Goal: Task Accomplishment & Management: Manage account settings

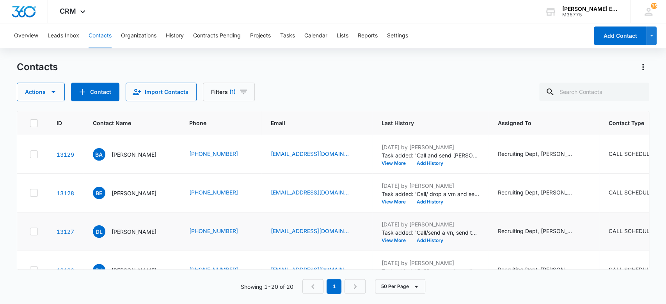
scroll to position [72, 131]
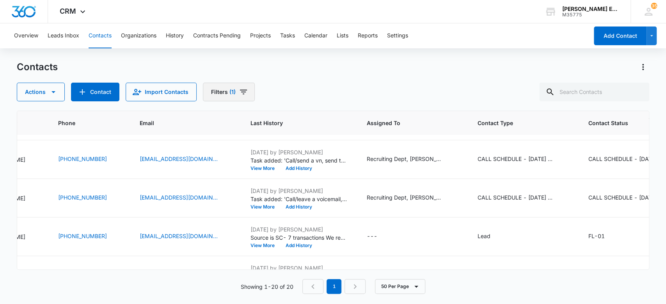
click at [232, 94] on span "(1)" at bounding box center [232, 91] width 6 height 5
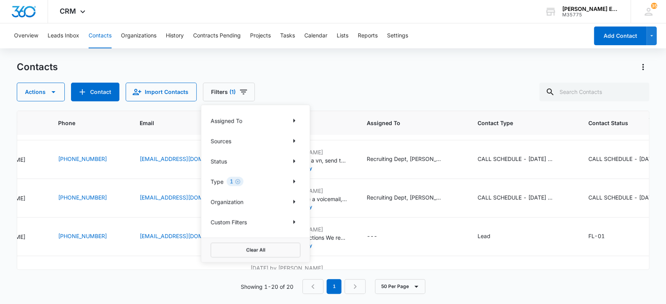
drag, startPoint x: 236, startPoint y: 183, endPoint x: 257, endPoint y: 117, distance: 68.8
click at [240, 176] on div "Type 1" at bounding box center [256, 181] width 90 height 12
click at [286, 36] on button "Tasks" at bounding box center [287, 35] width 15 height 25
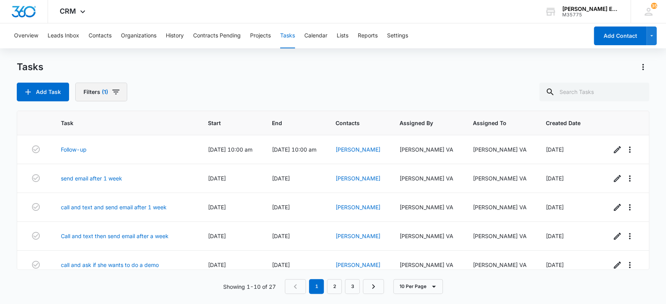
click at [99, 95] on button "Filters (1)" at bounding box center [101, 92] width 52 height 19
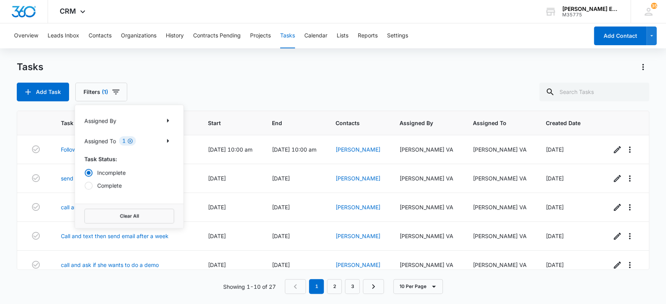
click at [130, 140] on icon "Clear" at bounding box center [130, 141] width 6 height 6
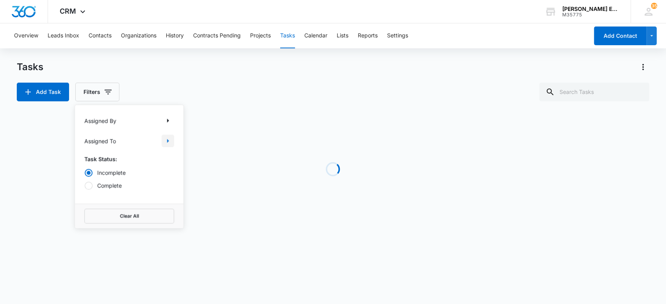
click at [168, 139] on icon "Show Assigned To filters" at bounding box center [167, 140] width 9 height 9
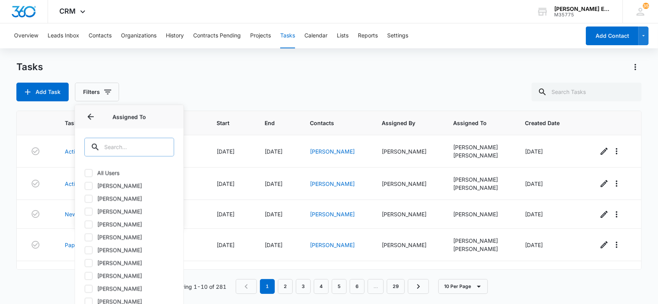
click at [122, 145] on input "text" at bounding box center [129, 147] width 90 height 19
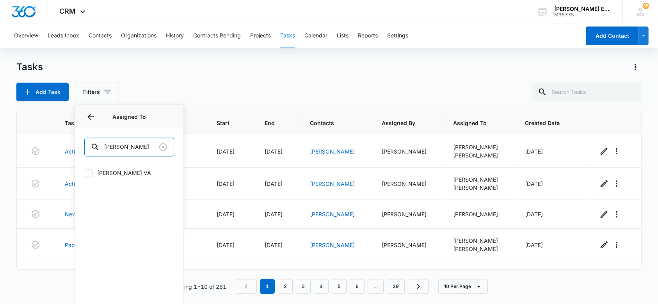
type input "[PERSON_NAME]"
click at [85, 173] on icon at bounding box center [88, 173] width 7 height 7
click at [85, 173] on input "[PERSON_NAME] VA" at bounding box center [84, 173] width 0 height 0
checkbox input "true"
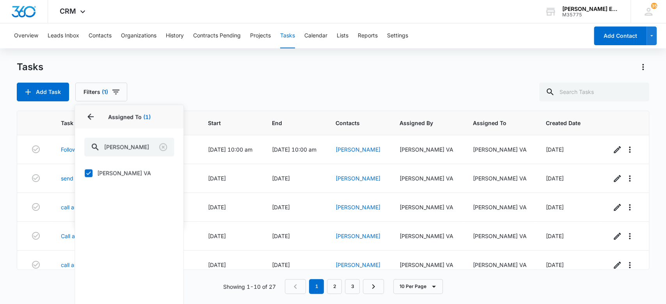
click at [224, 52] on div "Overview Leads Inbox Contacts Organizations History Contracts Pending Projects …" at bounding box center [333, 163] width 666 height 280
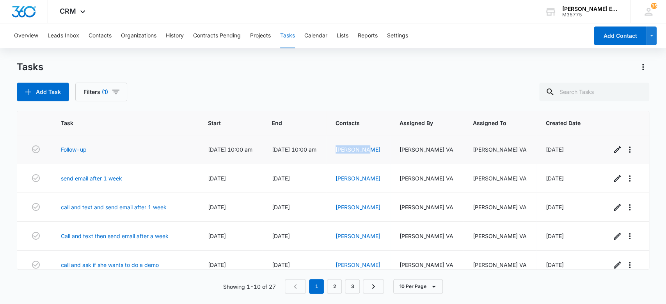
drag, startPoint x: 378, startPoint y: 150, endPoint x: 346, endPoint y: 147, distance: 32.5
click at [346, 147] on td "Luis Nunez" at bounding box center [358, 149] width 64 height 29
copy link "Luis Nunez"
click at [32, 151] on icon "button" at bounding box center [36, 149] width 8 height 8
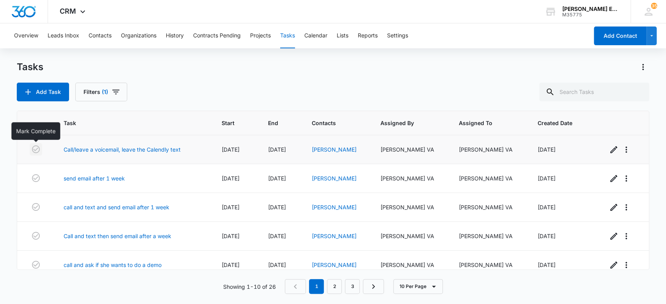
click at [38, 151] on icon "button" at bounding box center [35, 149] width 9 height 9
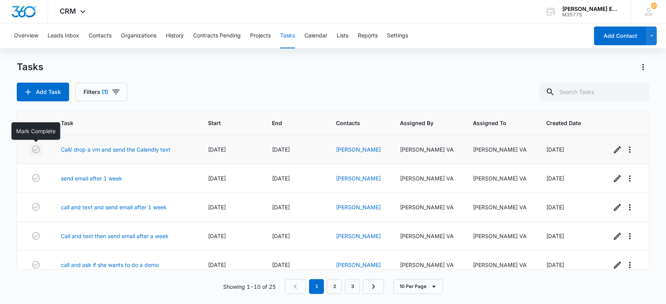
click at [36, 149] on icon "button" at bounding box center [36, 149] width 8 height 8
click at [31, 151] on icon "button" at bounding box center [35, 149] width 9 height 9
click at [216, 179] on span "[DATE]" at bounding box center [217, 178] width 18 height 7
click at [612, 177] on icon "button" at bounding box center [616, 178] width 9 height 9
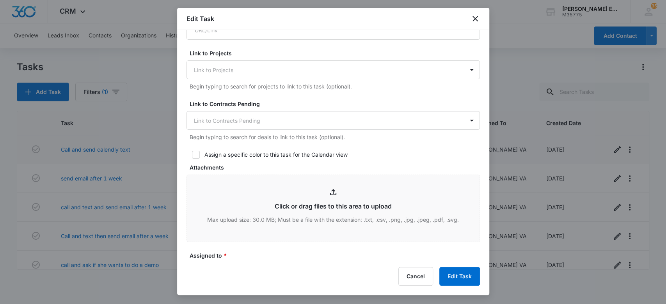
scroll to position [420, 0]
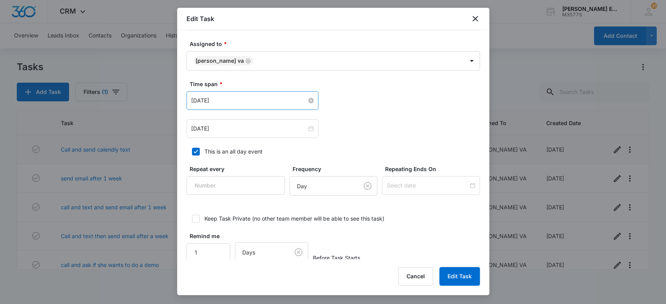
click at [234, 96] on input "[DATE]" at bounding box center [248, 100] width 115 height 9
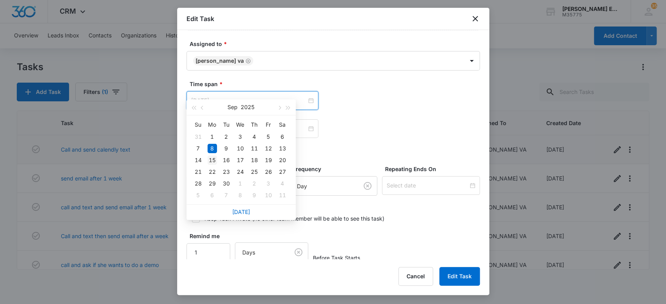
type input "[DATE]"
click at [212, 158] on div "15" at bounding box center [212, 160] width 9 height 9
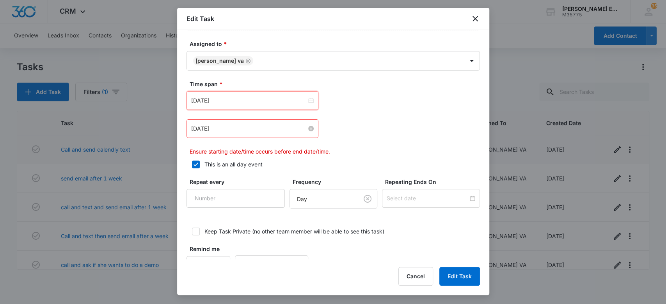
click at [225, 124] on input "[DATE]" at bounding box center [248, 128] width 115 height 9
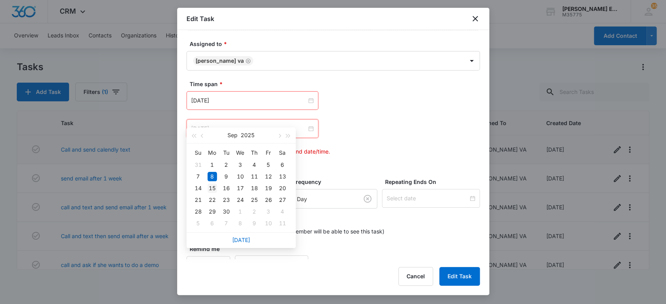
type input "[DATE]"
click at [212, 188] on div "15" at bounding box center [212, 188] width 9 height 9
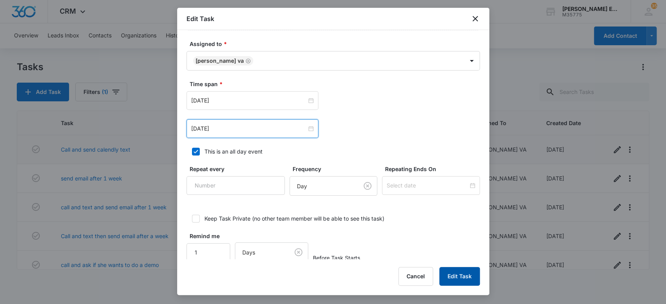
click at [451, 280] on button "Edit Task" at bounding box center [459, 276] width 41 height 19
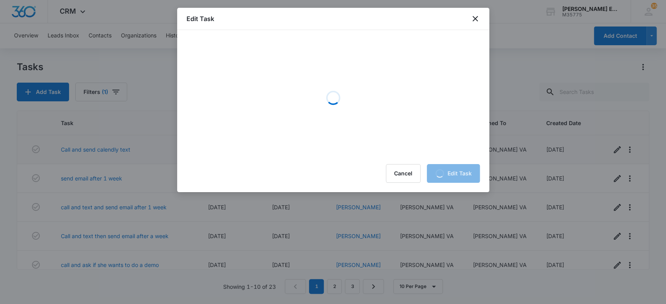
scroll to position [0, 0]
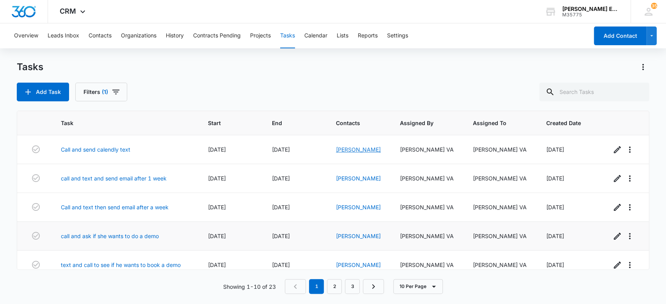
drag, startPoint x: 357, startPoint y: 152, endPoint x: 177, endPoint y: 229, distance: 195.1
click at [356, 153] on link "[PERSON_NAME]" at bounding box center [358, 149] width 45 height 7
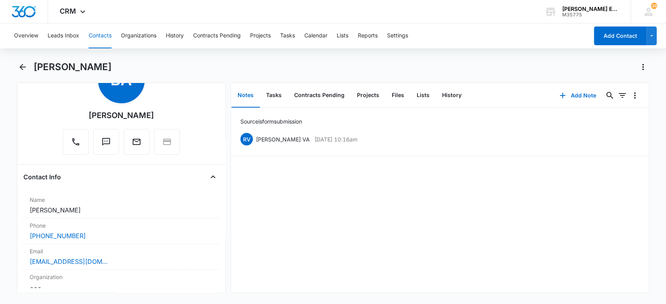
scroll to position [58, 0]
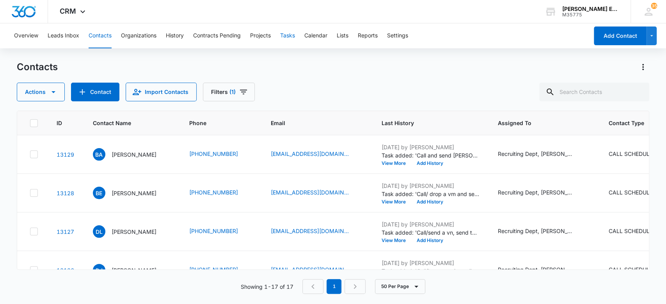
click at [289, 32] on button "Tasks" at bounding box center [287, 35] width 15 height 25
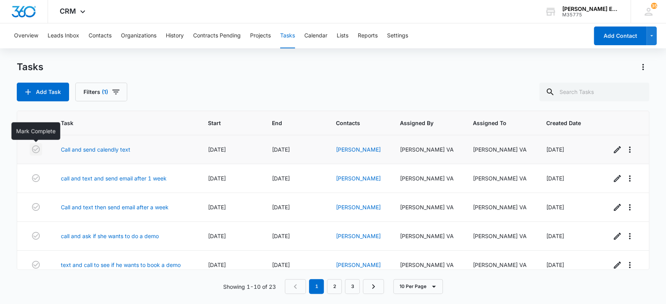
click at [35, 149] on icon "button" at bounding box center [35, 149] width 9 height 9
click at [371, 150] on link "[PERSON_NAME]" at bounding box center [358, 149] width 45 height 7
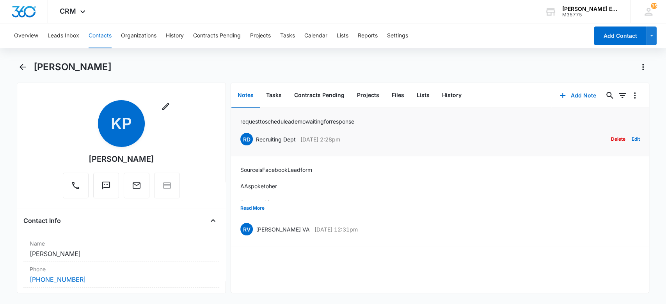
click at [337, 123] on p "request to schedule a demo waiting for response" at bounding box center [297, 121] width 114 height 8
click at [257, 207] on button "Read More" at bounding box center [252, 208] width 24 height 15
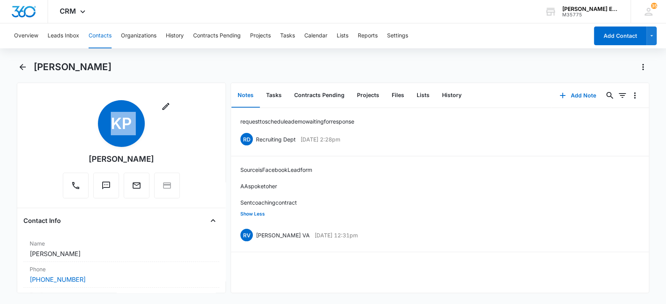
drag, startPoint x: 160, startPoint y: 160, endPoint x: 65, endPoint y: 145, distance: 96.3
click at [65, 145] on div "Remove KP [PERSON_NAME]" at bounding box center [121, 149] width 117 height 98
copy div "Remove KP"
click at [272, 271] on div "request to schedule a demo waiting for response RD Recruiting Dept [DATE] 2:28p…" at bounding box center [440, 200] width 418 height 185
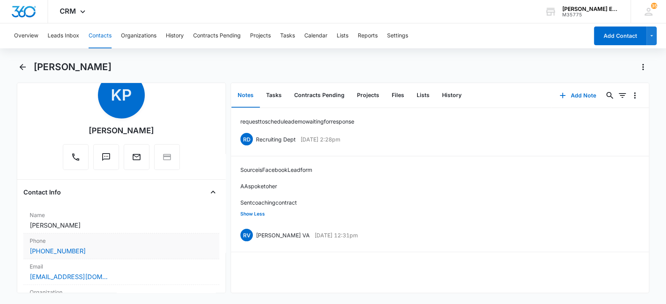
scroll to position [52, 0]
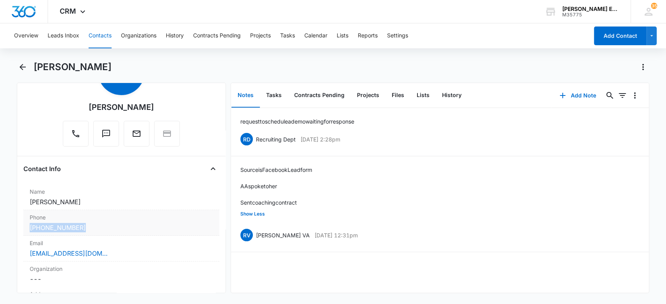
drag, startPoint x: 82, startPoint y: 229, endPoint x: 28, endPoint y: 226, distance: 54.7
click at [28, 226] on div "Phone Cancel Save Changes [PHONE_NUMBER]" at bounding box center [121, 223] width 196 height 26
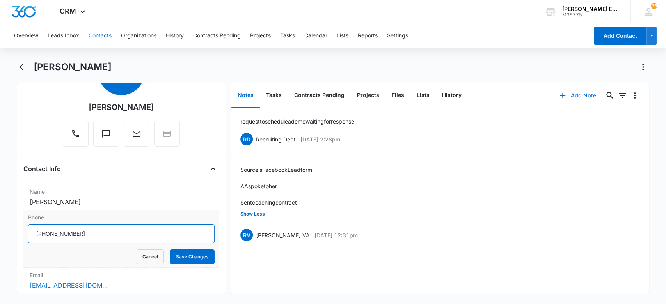
drag, startPoint x: 76, startPoint y: 235, endPoint x: 30, endPoint y: 234, distance: 46.0
click at [30, 234] on input "Phone" at bounding box center [121, 234] width 187 height 19
click at [260, 272] on div "request to schedule a demo waiting for response RD Recruiting Dept [DATE] 2:28p…" at bounding box center [440, 200] width 418 height 185
click at [149, 251] on button "Cancel" at bounding box center [150, 257] width 27 height 15
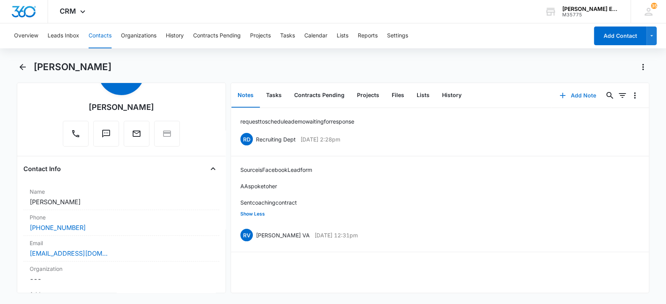
click at [572, 96] on button "Add Note" at bounding box center [578, 95] width 52 height 19
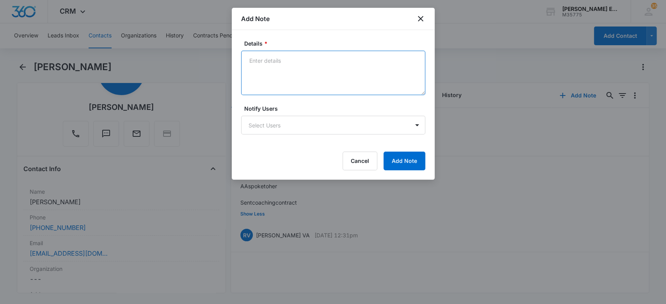
click at [339, 56] on textarea "Details *" at bounding box center [333, 73] width 184 height 44
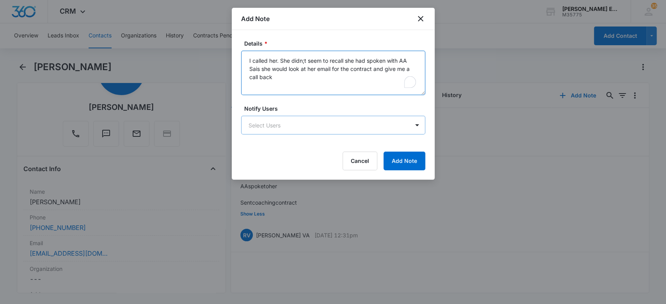
type textarea "I called her. She didn;t seem to recall she had spoken with AA Sais she would l…"
click at [271, 122] on body "CRM Apps Websites CRM Email Social Brand [PERSON_NAME] Estates and Homes M35775…" at bounding box center [333, 152] width 666 height 304
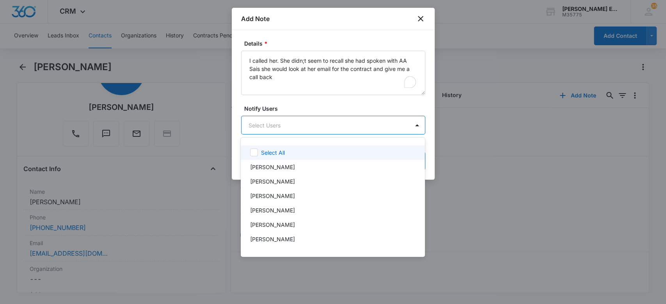
click at [395, 104] on div at bounding box center [333, 152] width 666 height 304
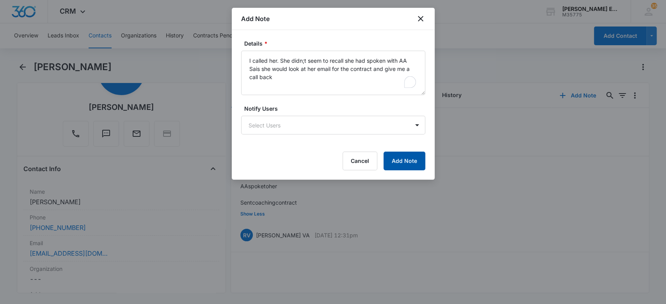
click at [419, 158] on button "Add Note" at bounding box center [404, 161] width 42 height 19
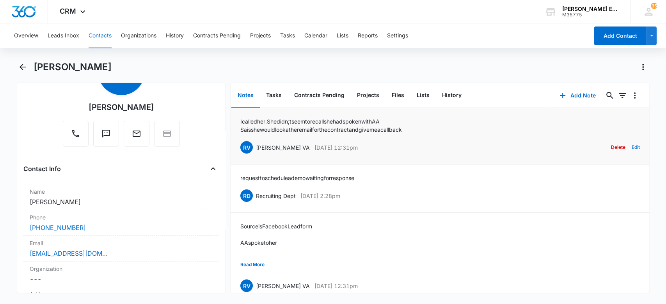
click at [631, 147] on button "Edit" at bounding box center [635, 147] width 8 height 15
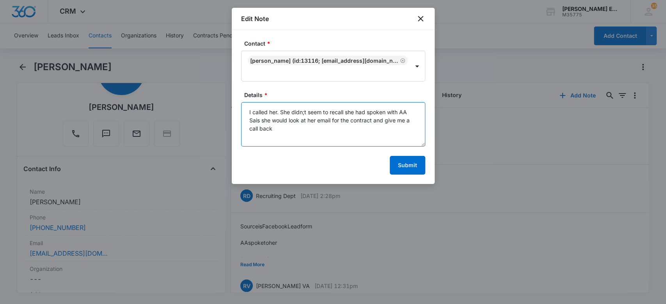
click at [258, 121] on textarea "I called her. She didn;t seem to recall she had spoken with AA Sais she would l…" at bounding box center [333, 124] width 184 height 44
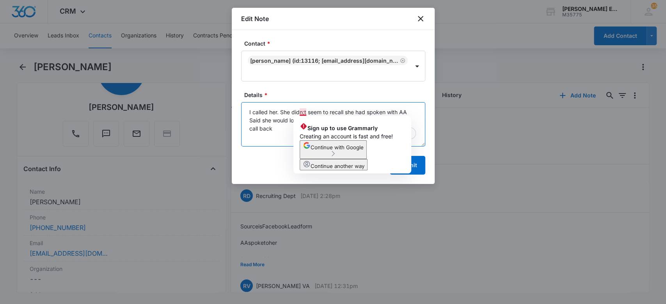
click at [305, 110] on textarea "I called her. She didn;t seem to recall she had spoken with AA Said she would l…" at bounding box center [333, 124] width 184 height 44
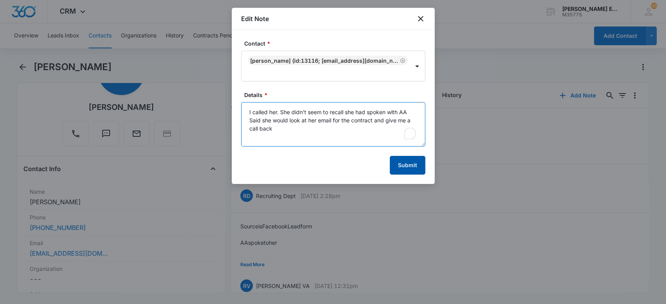
type textarea "I called her. She didn't seem to recall she had spoken with AA Said she would l…"
click at [398, 160] on button "Submit" at bounding box center [407, 165] width 35 height 19
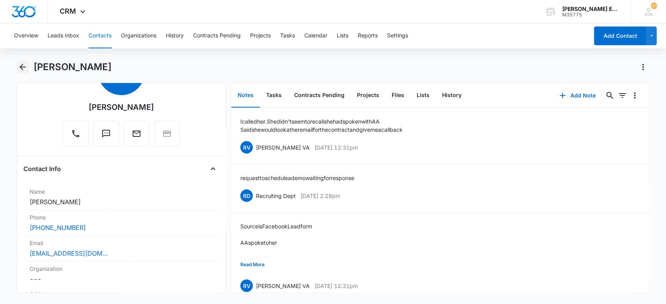
click at [23, 69] on icon "Back" at bounding box center [22, 66] width 9 height 9
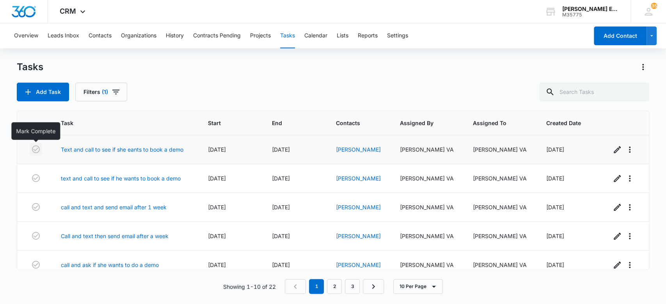
click at [38, 148] on icon "button" at bounding box center [35, 149] width 9 height 9
click at [356, 151] on link "[PERSON_NAME]" at bounding box center [356, 149] width 45 height 7
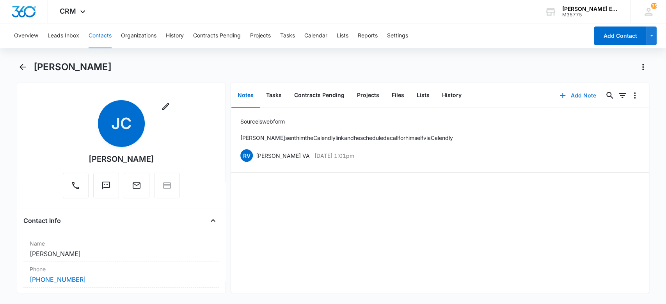
click at [564, 93] on button "Add Note" at bounding box center [578, 95] width 52 height 19
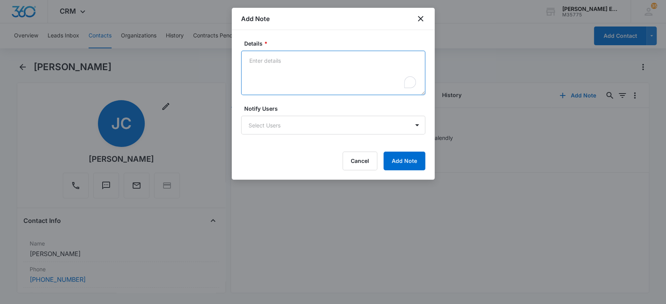
click at [255, 61] on textarea "Details *" at bounding box center [333, 73] width 184 height 44
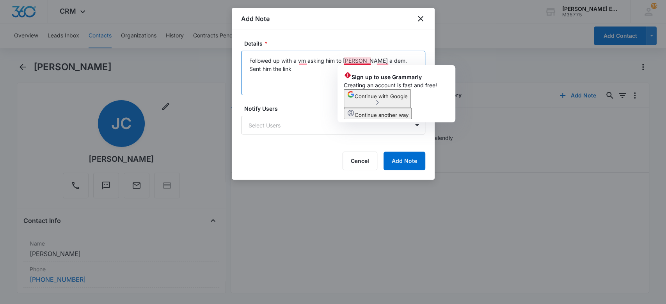
click at [362, 60] on textarea "Followed up with a vm asking him to [PERSON_NAME] a dem. Sent him the link" at bounding box center [333, 73] width 184 height 44
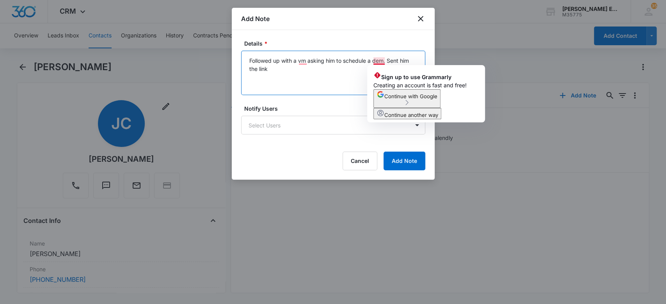
click at [384, 58] on textarea "Followed up with a vm asking him to schedule a dem. Sent him the link" at bounding box center [333, 73] width 184 height 44
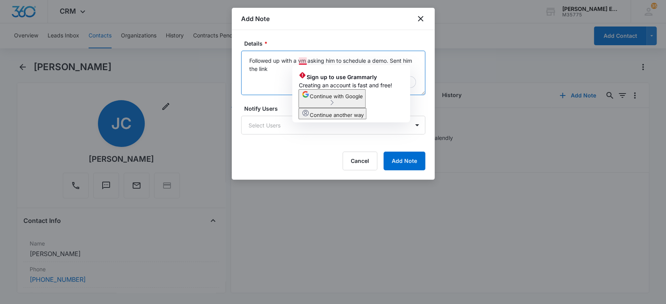
drag, startPoint x: 297, startPoint y: 58, endPoint x: 321, endPoint y: 71, distance: 27.9
click at [300, 60] on textarea "Followed up with a vm asking him to schedule a demo. Sent him the link" at bounding box center [333, 73] width 184 height 44
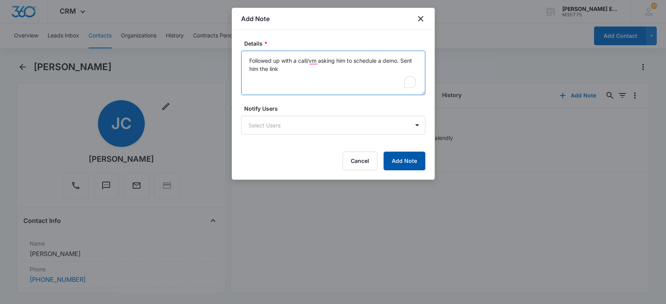
type textarea "Followed up with a call/vm asking him to schedule a demo. Sent him the link"
click at [409, 159] on button "Add Note" at bounding box center [404, 161] width 42 height 19
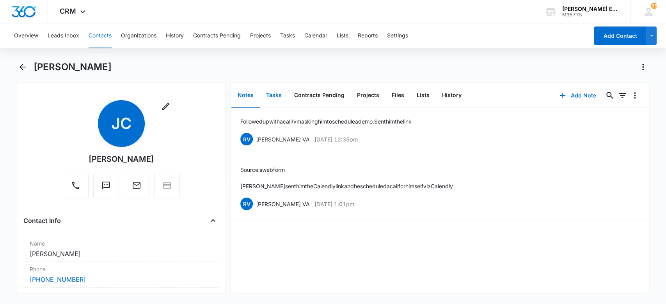
click at [277, 94] on button "Tasks" at bounding box center [274, 95] width 28 height 24
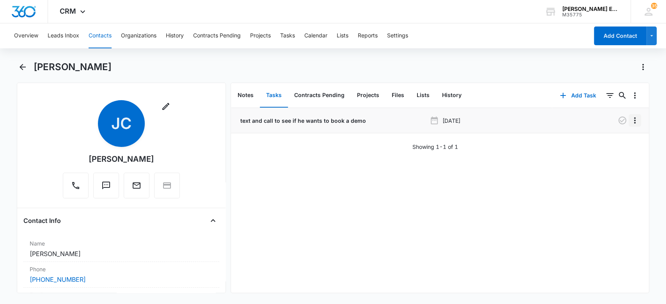
click at [630, 120] on icon "Overflow Menu" at bounding box center [634, 120] width 9 height 9
click at [612, 144] on button "Edit" at bounding box center [610, 142] width 44 height 12
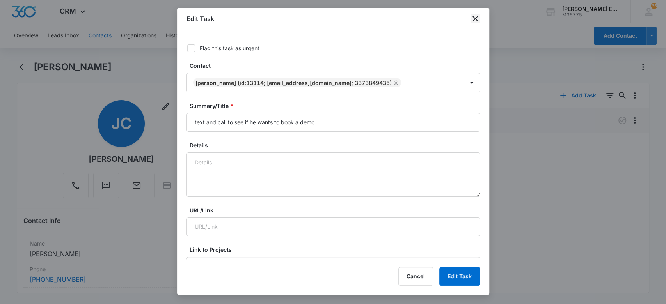
click at [471, 21] on icon "close" at bounding box center [474, 18] width 9 height 9
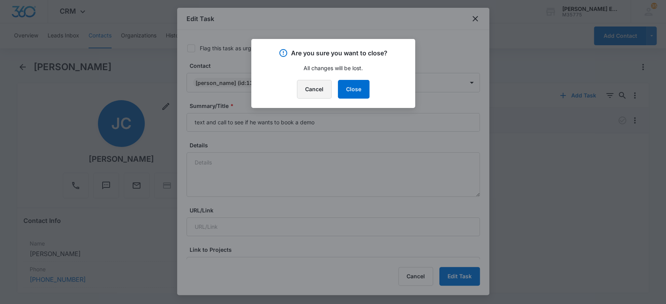
click at [314, 84] on button "Cancel" at bounding box center [314, 89] width 35 height 19
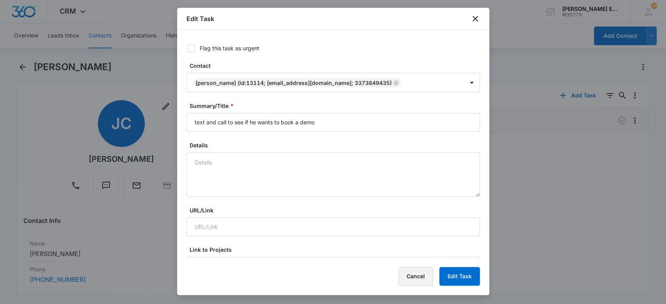
click at [413, 277] on button "Cancel" at bounding box center [415, 276] width 35 height 19
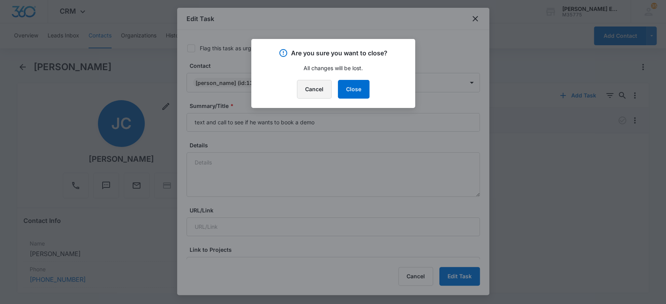
click at [316, 80] on button "Cancel" at bounding box center [314, 89] width 35 height 19
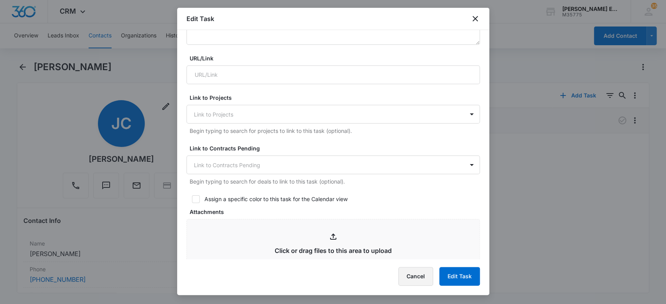
scroll to position [156, 0]
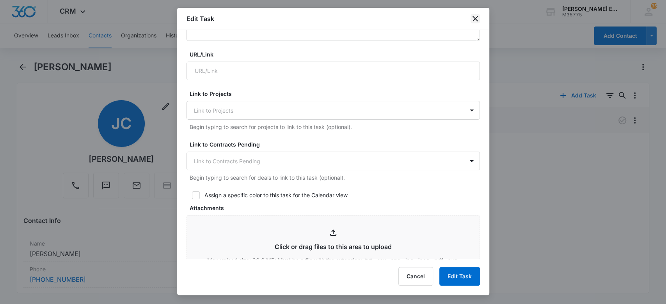
click at [476, 16] on icon "close" at bounding box center [474, 18] width 9 height 9
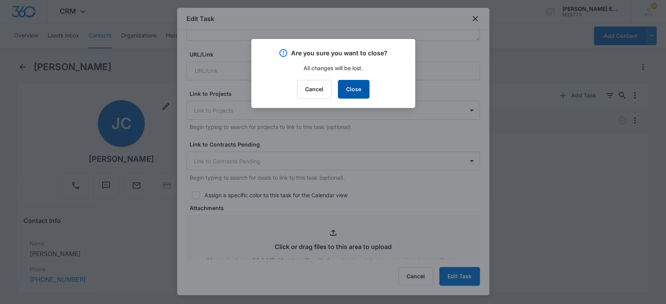
click at [351, 89] on button "Close" at bounding box center [354, 89] width 32 height 19
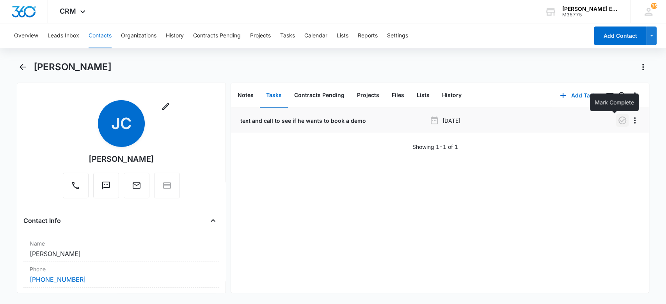
click at [617, 120] on icon "button" at bounding box center [621, 120] width 9 height 9
click at [564, 94] on button "Add Task" at bounding box center [577, 95] width 51 height 19
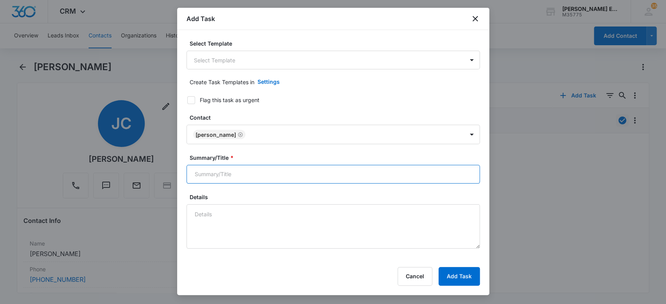
click at [235, 169] on input "Summary/Title *" at bounding box center [332, 174] width 293 height 19
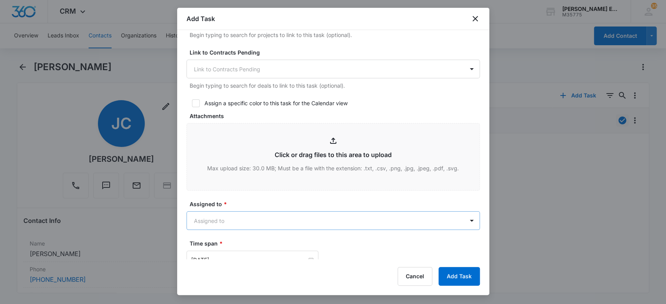
scroll to position [312, 0]
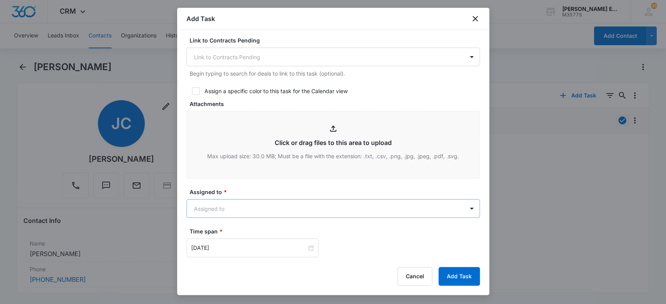
type input "Send a 1 week email"
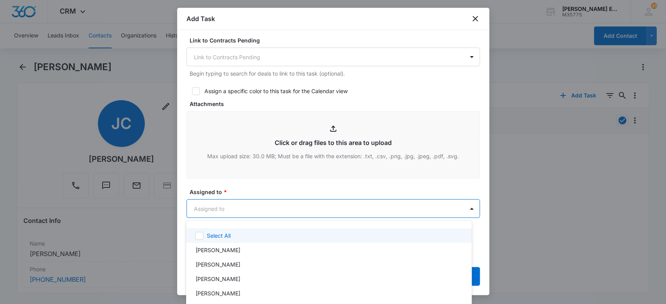
click at [265, 205] on body "CRM Apps Websites CRM Email Social Brand [PERSON_NAME] Estates and Homes M35775…" at bounding box center [333, 152] width 666 height 304
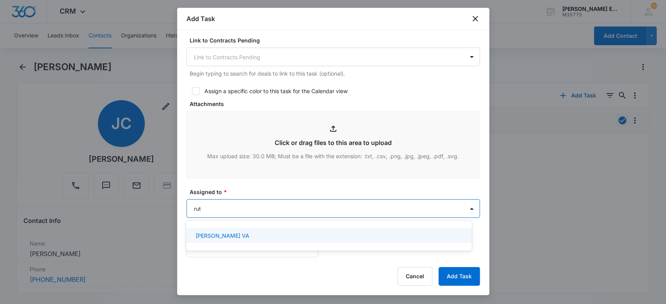
type input "[PERSON_NAME]"
drag, startPoint x: 243, startPoint y: 241, endPoint x: 243, endPoint y: 221, distance: 19.9
click at [243, 235] on div "[PERSON_NAME] VA" at bounding box center [329, 236] width 286 height 14
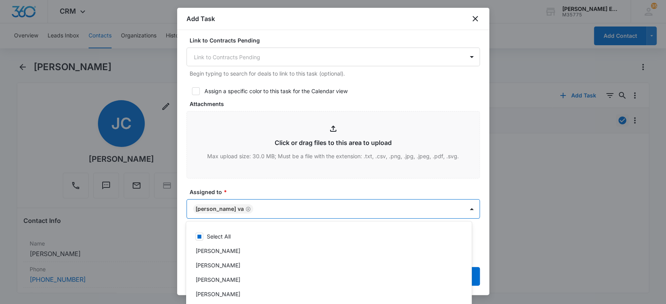
click at [240, 184] on div at bounding box center [333, 152] width 666 height 304
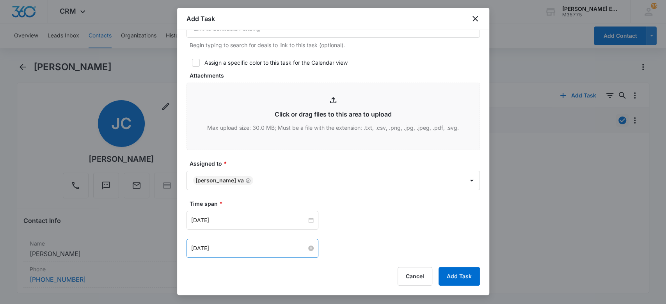
scroll to position [364, 0]
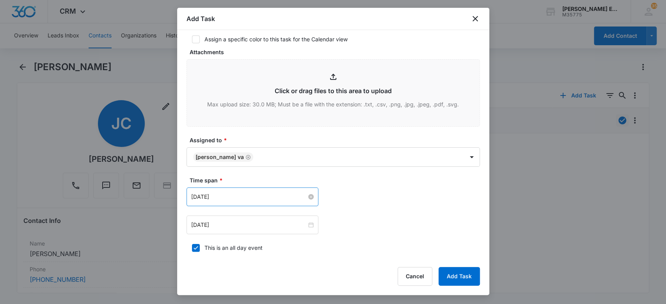
click at [243, 197] on input "[DATE]" at bounding box center [248, 197] width 115 height 9
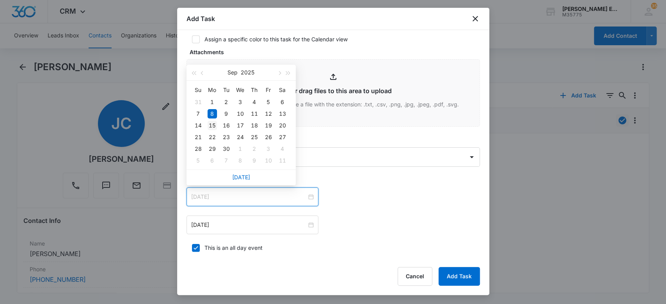
type input "[DATE]"
click at [210, 122] on div "15" at bounding box center [212, 125] width 9 height 9
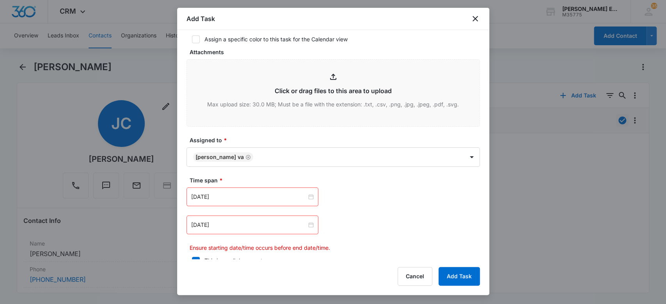
click at [229, 218] on div "[DATE]" at bounding box center [252, 225] width 132 height 19
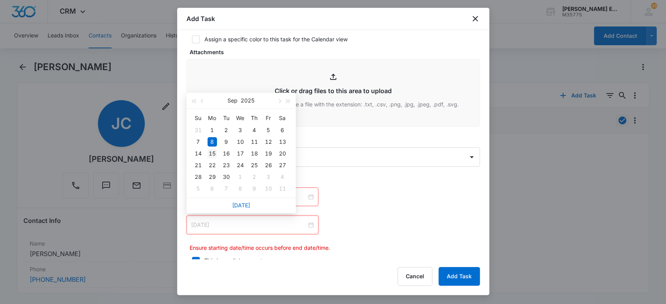
type input "[DATE]"
click at [212, 156] on div "15" at bounding box center [212, 153] width 9 height 9
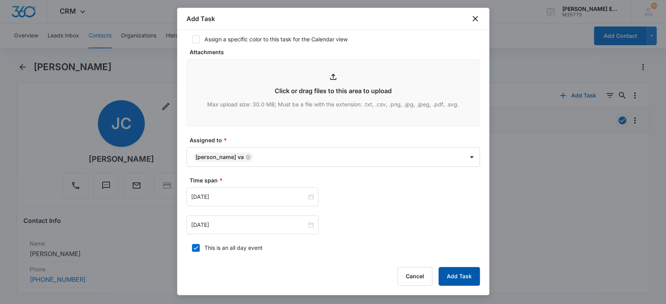
drag, startPoint x: 456, startPoint y: 277, endPoint x: 279, endPoint y: 267, distance: 177.4
click at [456, 277] on button "Add Task" at bounding box center [458, 276] width 41 height 19
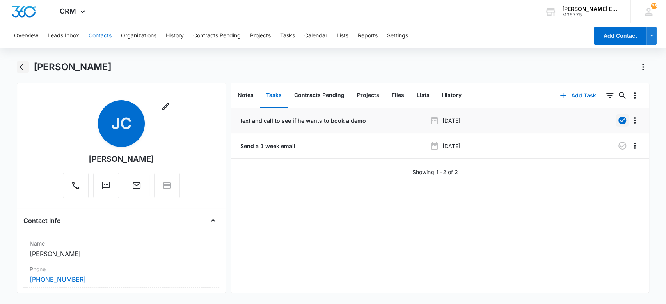
click at [25, 70] on icon "Back" at bounding box center [22, 66] width 9 height 9
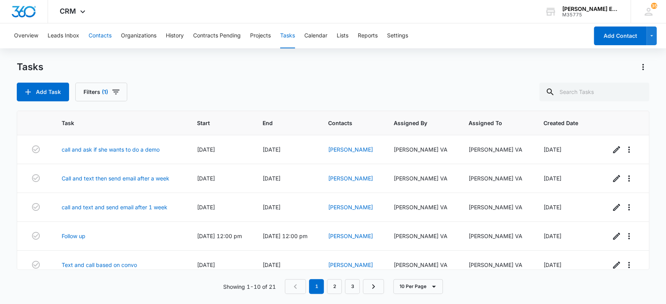
click at [97, 36] on button "Contacts" at bounding box center [100, 35] width 23 height 25
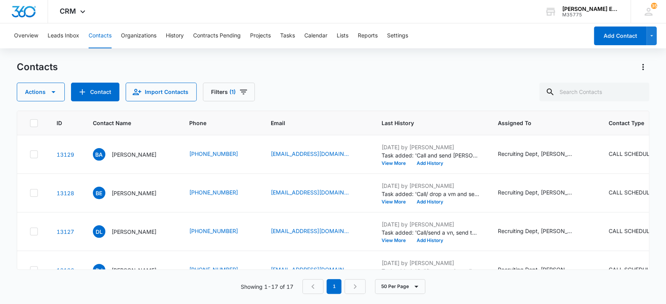
scroll to position [222, 0]
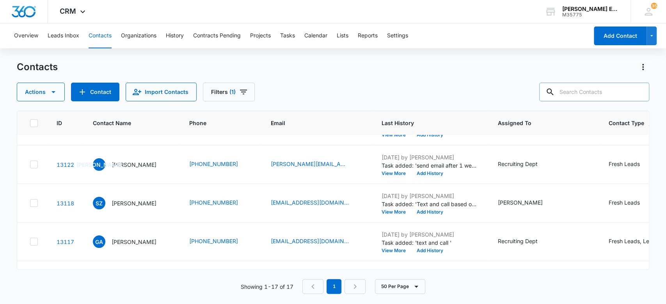
click at [595, 88] on input "text" at bounding box center [594, 92] width 110 height 19
type input "[PERSON_NAME]"
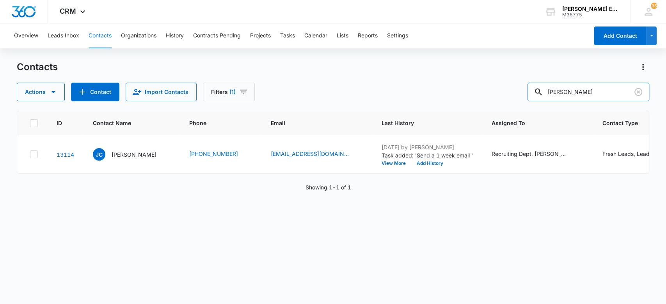
scroll to position [0, 0]
click at [655, 154] on icon "Contact Type - Fresh Leads, Lead - Select to Edit Field" at bounding box center [658, 154] width 7 height 7
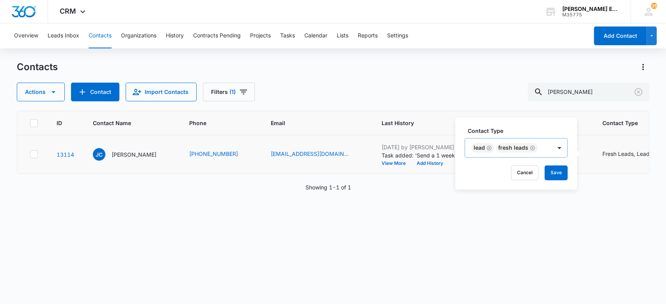
drag, startPoint x: 532, startPoint y: 147, endPoint x: 543, endPoint y: 151, distance: 12.5
click at [532, 147] on icon "Remove Fresh Leads" at bounding box center [532, 148] width 5 height 6
click at [552, 170] on button "Save" at bounding box center [556, 172] width 23 height 15
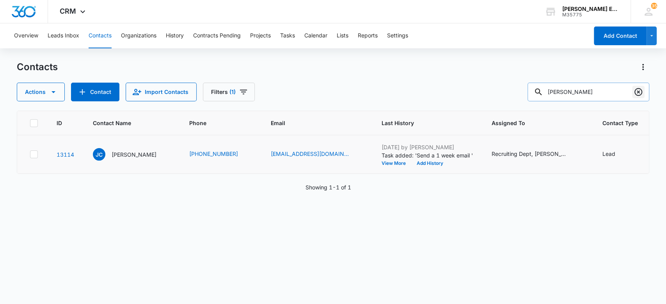
click at [637, 94] on icon "Clear" at bounding box center [637, 91] width 9 height 9
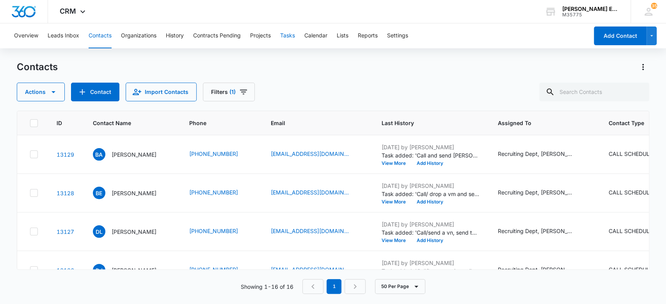
click at [284, 34] on button "Tasks" at bounding box center [287, 35] width 15 height 25
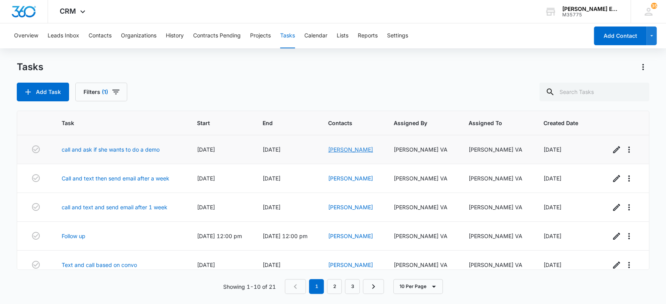
drag, startPoint x: 362, startPoint y: 149, endPoint x: 355, endPoint y: 151, distance: 6.7
click at [362, 149] on link "[PERSON_NAME]" at bounding box center [350, 149] width 45 height 7
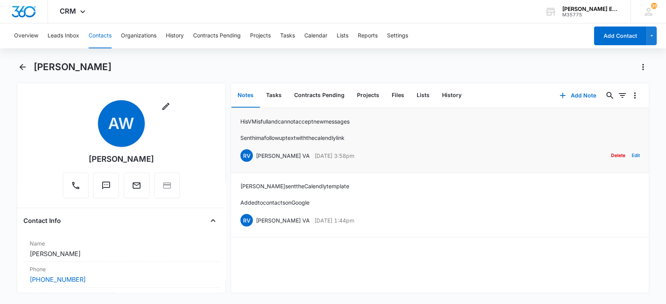
click at [631, 152] on button "Edit" at bounding box center [635, 155] width 8 height 15
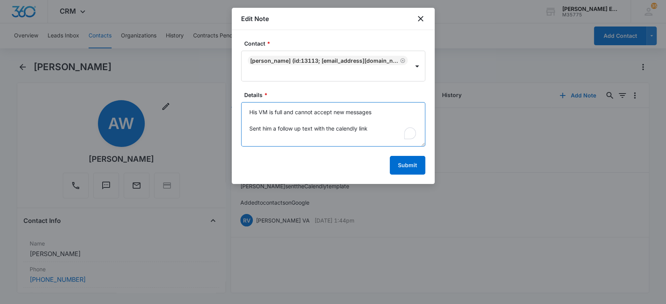
drag, startPoint x: 259, startPoint y: 112, endPoint x: 227, endPoint y: 112, distance: 32.8
click at [227, 112] on body "CRM Apps Websites CRM Email Social Brand [PERSON_NAME] Estates and Homes M35775…" at bounding box center [333, 152] width 666 height 304
type textarea "VM is full and cannot accept new messages Sent him a follow up text with the ca…"
click at [413, 165] on button "Submit" at bounding box center [407, 165] width 35 height 19
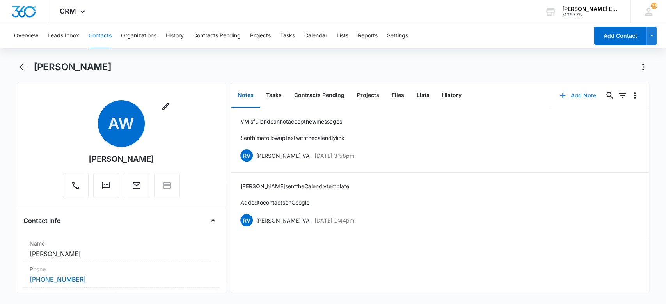
click at [580, 96] on button "Add Note" at bounding box center [578, 95] width 52 height 19
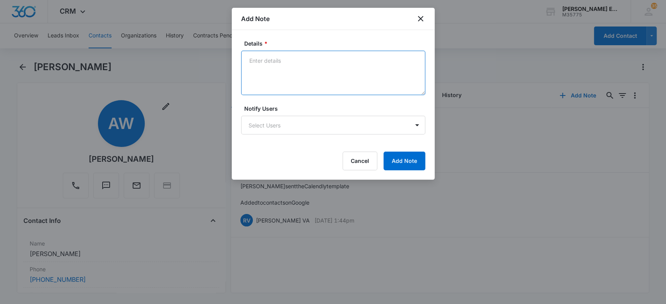
click at [264, 61] on textarea "Details *" at bounding box center [333, 73] width 184 height 44
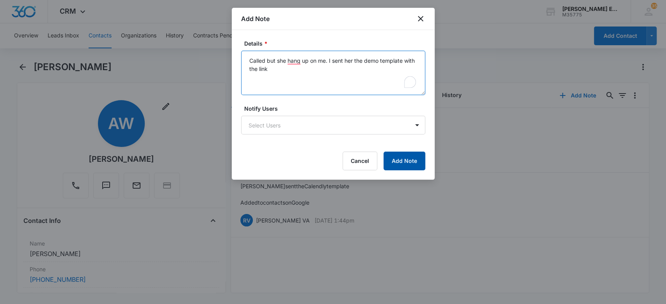
type textarea "Called but she hang up on me. I sent her the demo template with the link"
drag, startPoint x: 409, startPoint y: 158, endPoint x: 147, endPoint y: 242, distance: 275.1
click at [406, 159] on button "Add Note" at bounding box center [404, 161] width 42 height 19
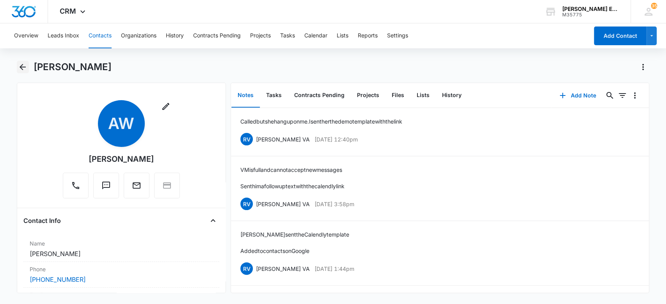
click at [22, 66] on icon "Back" at bounding box center [22, 66] width 9 height 9
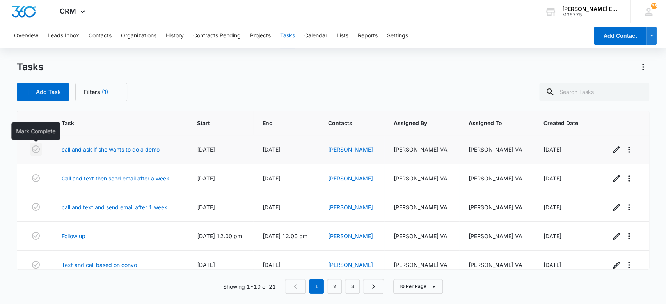
click at [34, 151] on icon "button" at bounding box center [36, 149] width 8 height 8
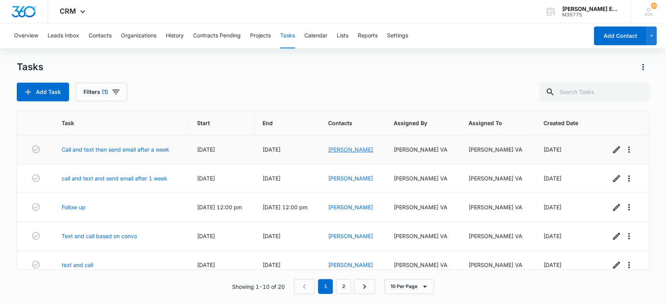
click at [360, 151] on link "[PERSON_NAME]" at bounding box center [350, 149] width 45 height 7
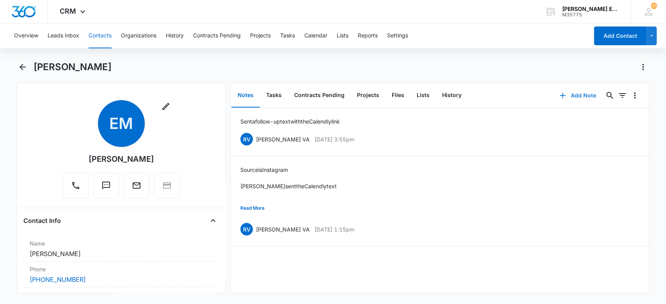
click at [580, 96] on button "Add Note" at bounding box center [578, 95] width 52 height 19
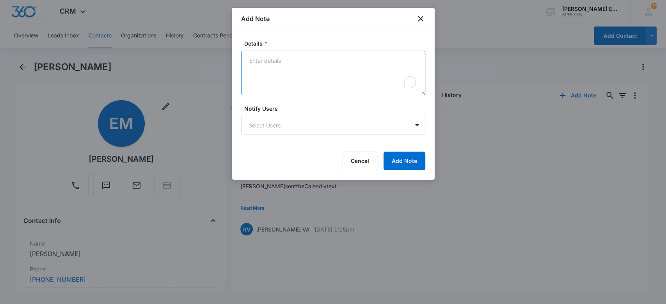
click at [296, 79] on textarea "Details *" at bounding box center [333, 73] width 184 height 44
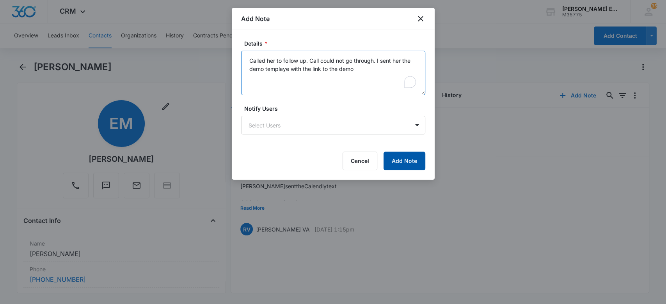
type textarea "Called her to follow up. Call could not go through. I sent her the demo templay…"
click at [399, 160] on button "Add Note" at bounding box center [404, 161] width 42 height 19
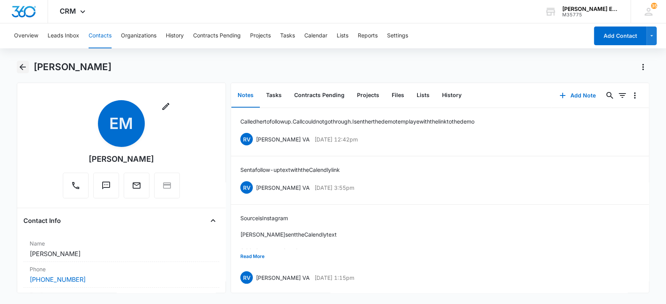
click at [24, 69] on icon "Back" at bounding box center [22, 66] width 9 height 9
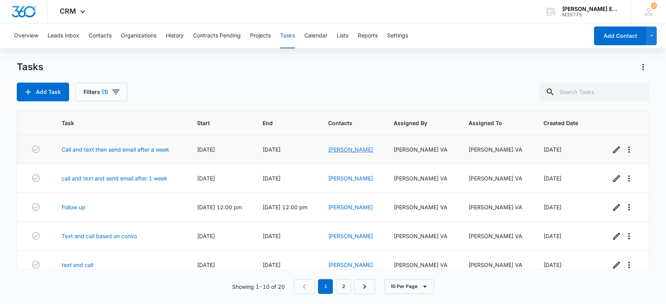
click at [344, 151] on link "[PERSON_NAME]" at bounding box center [350, 149] width 45 height 7
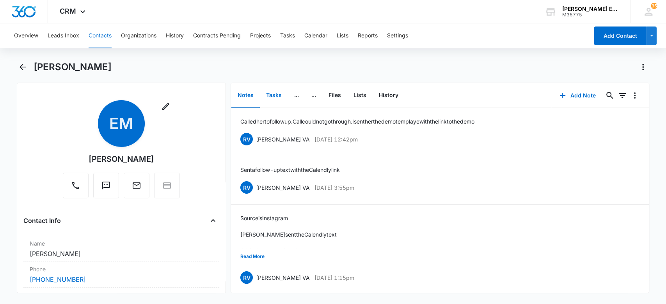
click at [277, 97] on button "Tasks" at bounding box center [274, 95] width 28 height 24
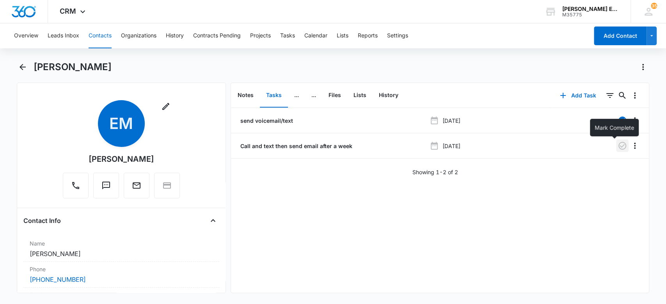
drag, startPoint x: 614, startPoint y: 146, endPoint x: 288, endPoint y: 232, distance: 337.3
click at [618, 146] on icon "button" at bounding box center [622, 146] width 8 height 8
click at [564, 94] on button "Add Task" at bounding box center [577, 95] width 51 height 19
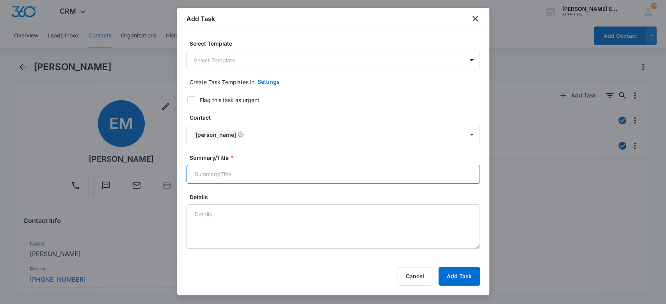
click at [275, 175] on input "Summary/Title *" at bounding box center [332, 174] width 293 height 19
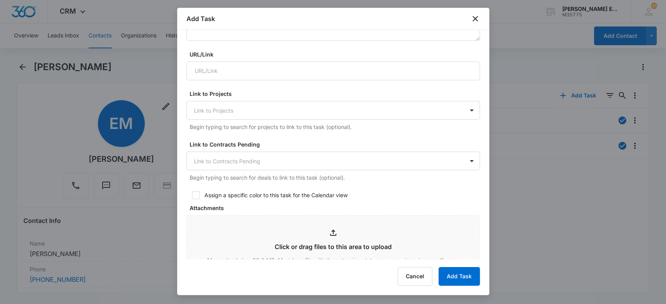
scroll to position [416, 0]
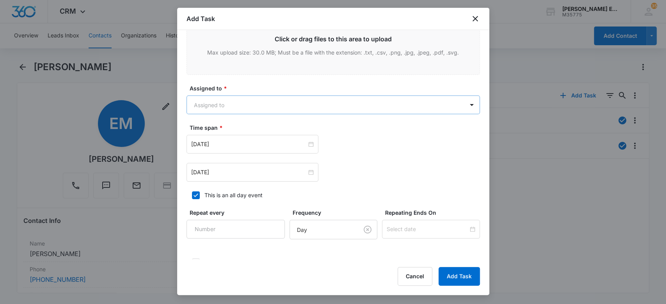
type input "Send email after 1 week"
click at [240, 100] on body "CRM Apps Websites CRM Email Social Brand [PERSON_NAME] Estates and Homes M35775…" at bounding box center [333, 152] width 666 height 304
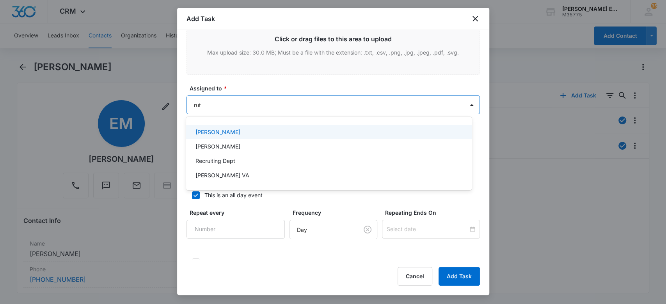
type input "[PERSON_NAME]"
click at [250, 135] on div "[PERSON_NAME] VA" at bounding box center [327, 132] width 265 height 8
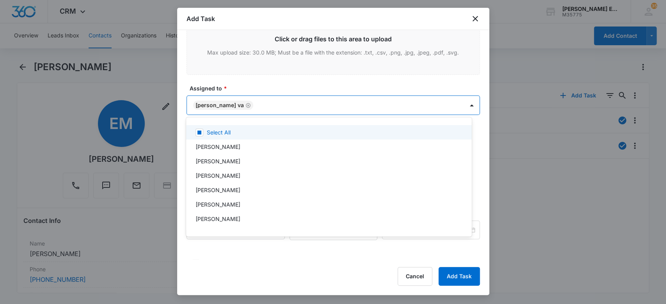
click at [179, 119] on div at bounding box center [333, 152] width 666 height 304
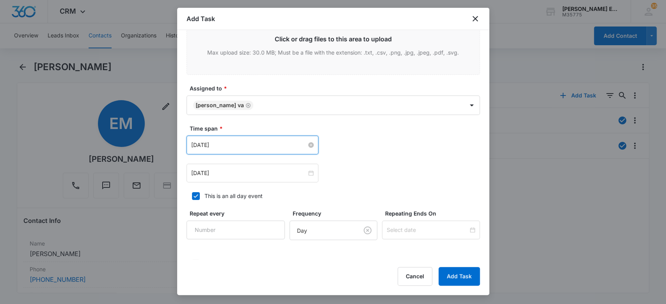
click at [250, 145] on input "[DATE]" at bounding box center [248, 145] width 115 height 9
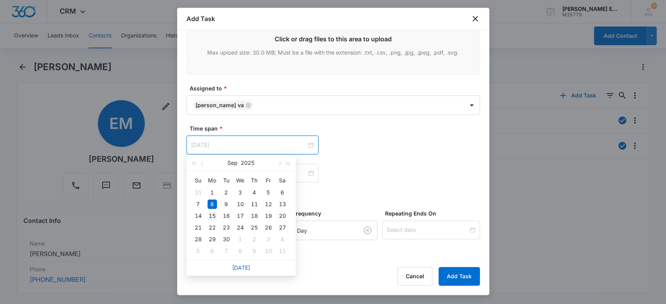
type input "[DATE]"
click at [210, 217] on div "15" at bounding box center [212, 215] width 9 height 9
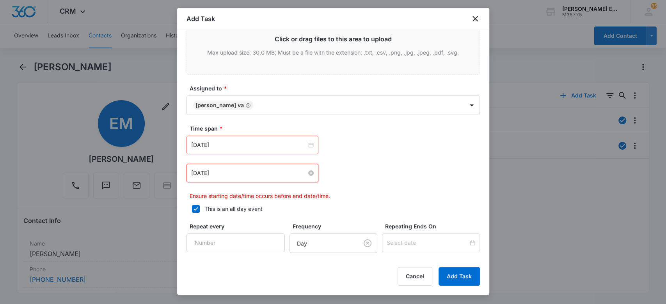
click at [224, 174] on input "[DATE]" at bounding box center [248, 173] width 115 height 9
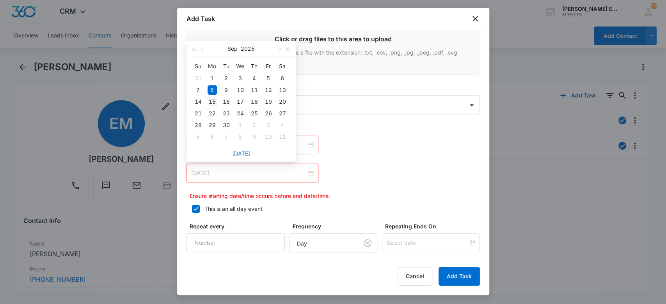
type input "[DATE]"
click at [211, 99] on div "15" at bounding box center [212, 101] width 9 height 9
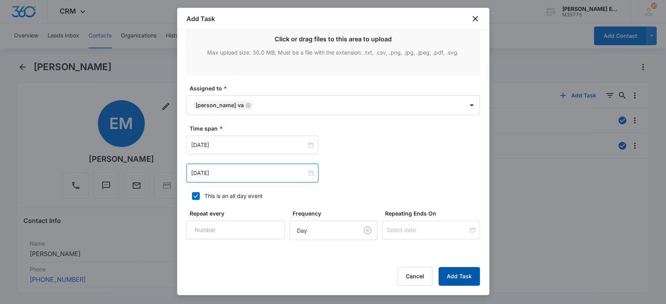
click at [465, 279] on button "Add Task" at bounding box center [458, 276] width 41 height 19
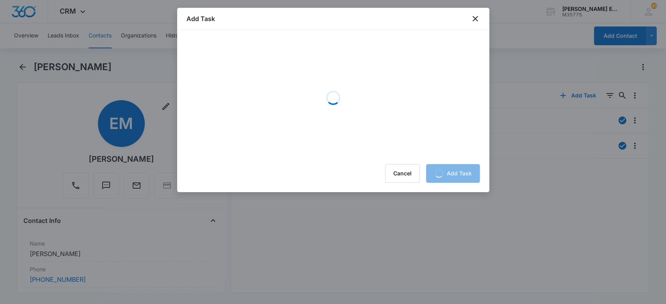
scroll to position [0, 0]
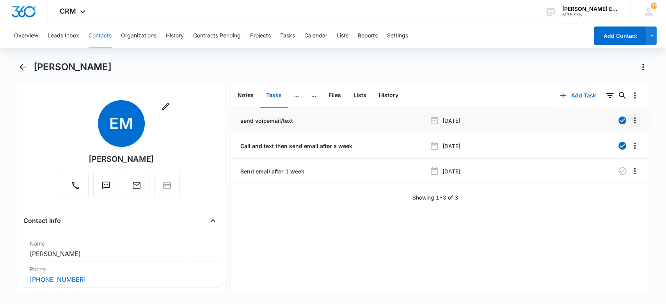
click at [630, 121] on icon "Overflow Menu" at bounding box center [634, 120] width 9 height 9
click at [568, 223] on div "send voicemail/text [DATE] Edit Delete Call and text then send email after a we…" at bounding box center [440, 200] width 418 height 185
click at [26, 67] on icon "Back" at bounding box center [22, 66] width 9 height 9
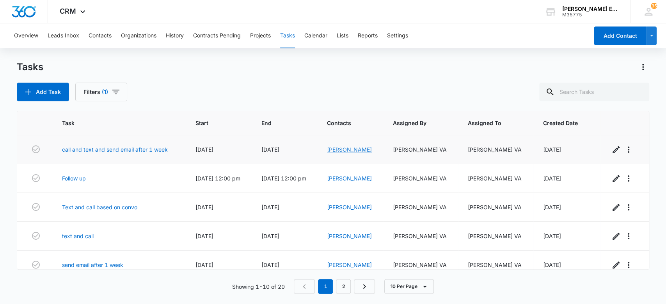
click at [339, 149] on link "[PERSON_NAME]" at bounding box center [349, 149] width 45 height 7
click at [338, 148] on link "[PERSON_NAME]" at bounding box center [349, 149] width 45 height 7
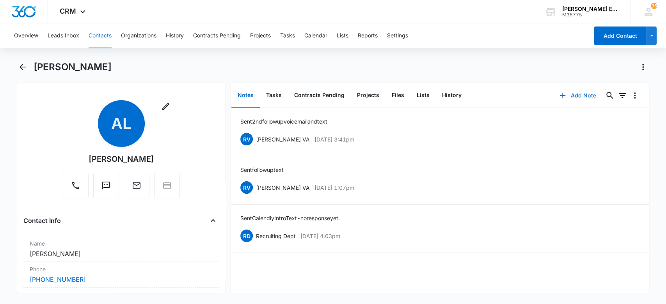
click at [577, 94] on button "Add Note" at bounding box center [578, 95] width 52 height 19
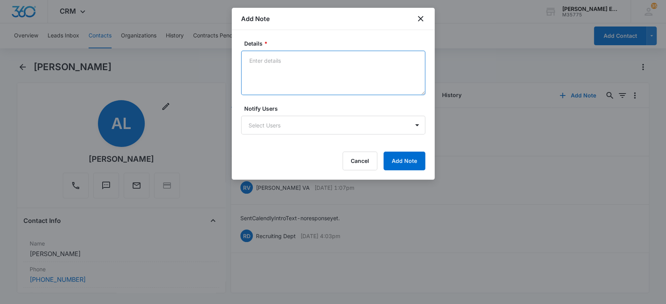
click at [310, 71] on textarea "Details *" at bounding box center [333, 73] width 184 height 44
type textarea "Called/ sent vm with the demo and link to schedule"
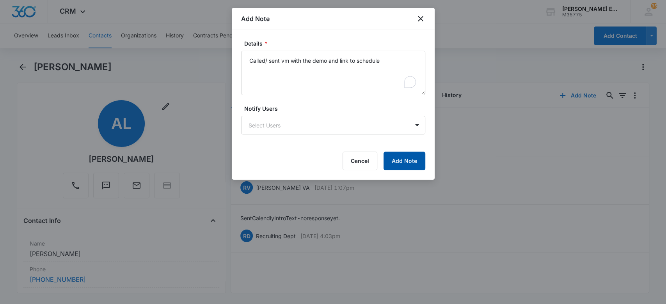
drag, startPoint x: 396, startPoint y: 167, endPoint x: 387, endPoint y: 161, distance: 11.0
click at [396, 166] on button "Add Note" at bounding box center [404, 161] width 42 height 19
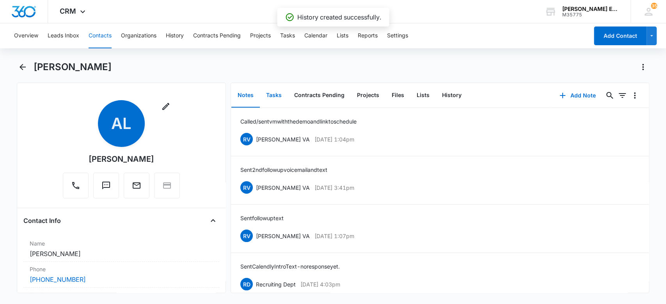
drag, startPoint x: 278, startPoint y: 90, endPoint x: 278, endPoint y: 101, distance: 11.3
click at [278, 91] on button "Tasks" at bounding box center [274, 95] width 28 height 24
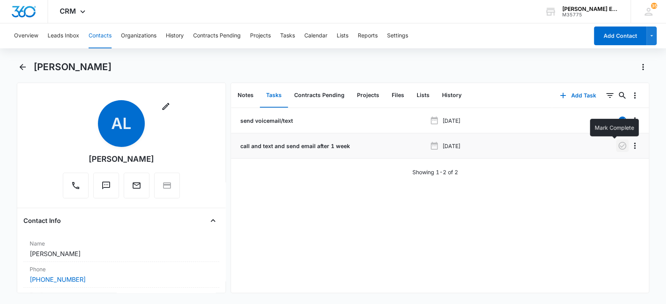
click at [618, 149] on icon "button" at bounding box center [622, 146] width 8 height 8
click at [564, 96] on button "Add Task" at bounding box center [577, 95] width 51 height 19
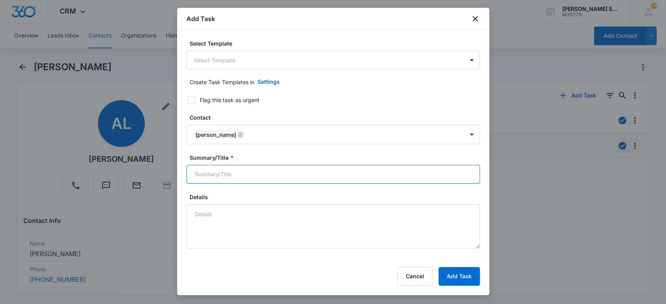
click at [261, 170] on input "Summary/Title *" at bounding box center [332, 174] width 293 height 19
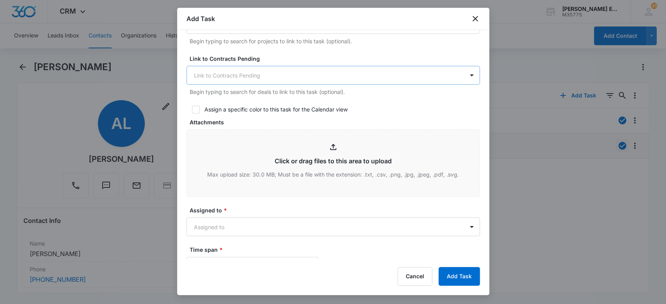
scroll to position [312, 0]
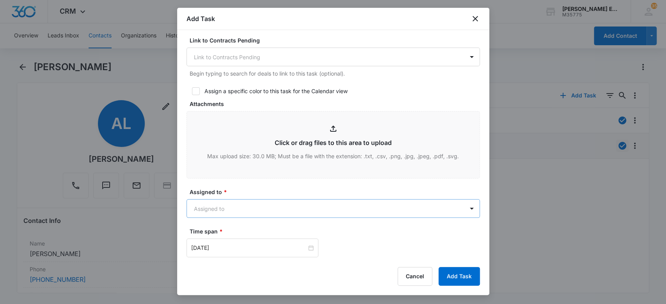
type input "Send email after 1 week"
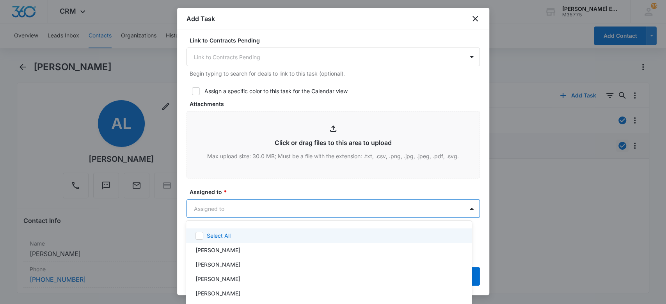
click at [248, 215] on body "CRM Apps Websites CRM Email Social Brand [PERSON_NAME] Estates and Homes M35775…" at bounding box center [333, 152] width 666 height 304
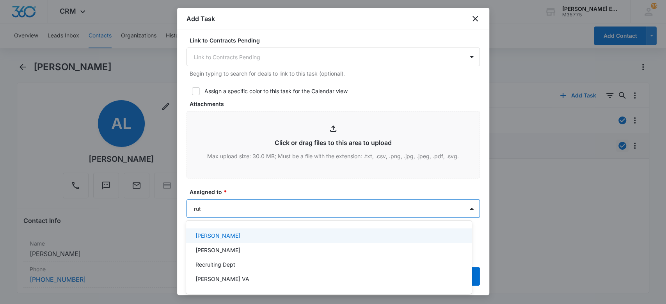
type input "[PERSON_NAME]"
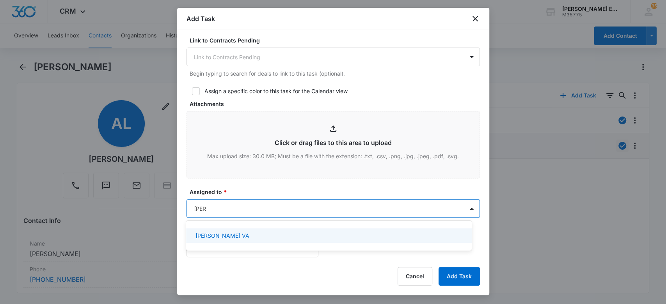
click at [243, 234] on div "[PERSON_NAME] VA" at bounding box center [327, 236] width 265 height 8
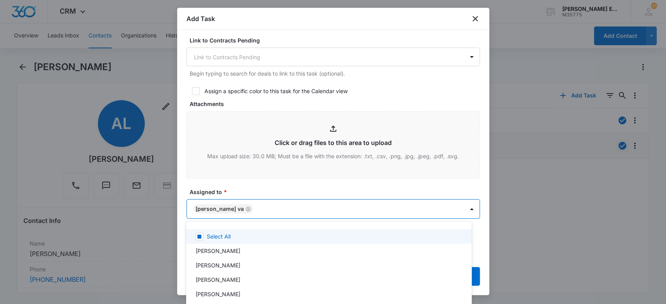
click at [259, 185] on div at bounding box center [333, 152] width 666 height 304
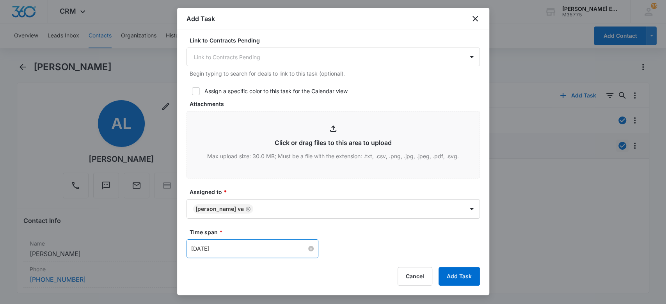
click at [241, 249] on input "[DATE]" at bounding box center [248, 249] width 115 height 9
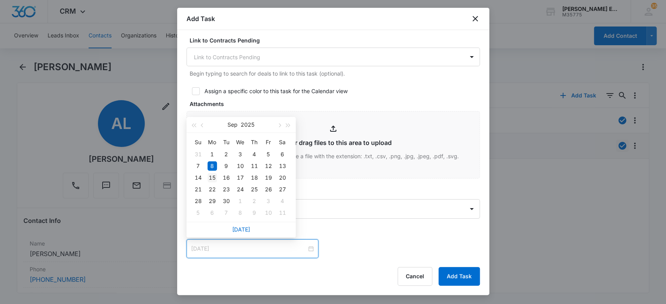
type input "[DATE]"
click at [209, 178] on div "15" at bounding box center [212, 177] width 9 height 9
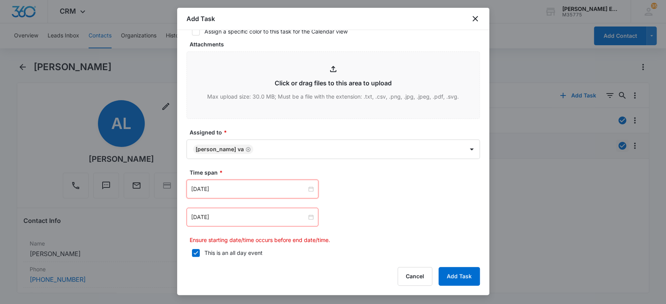
scroll to position [416, 0]
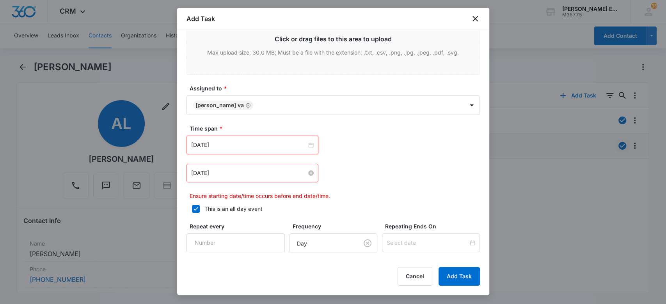
click at [204, 169] on input "[DATE]" at bounding box center [248, 173] width 115 height 9
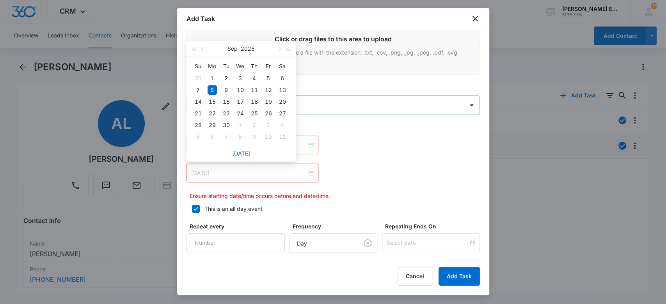
drag, startPoint x: 212, startPoint y: 100, endPoint x: 224, endPoint y: 110, distance: 15.2
click at [212, 101] on div "15" at bounding box center [212, 101] width 9 height 9
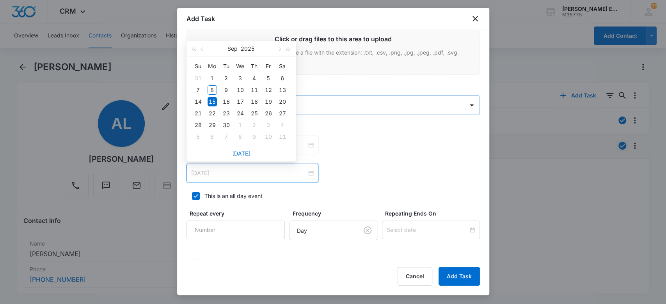
type input "[DATE]"
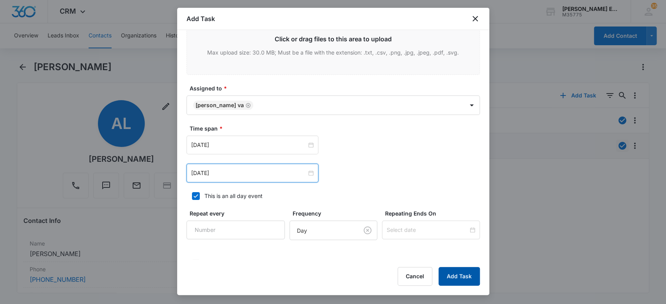
drag, startPoint x: 445, startPoint y: 272, endPoint x: 431, endPoint y: 274, distance: 14.6
click at [445, 272] on button "Add Task" at bounding box center [458, 276] width 41 height 19
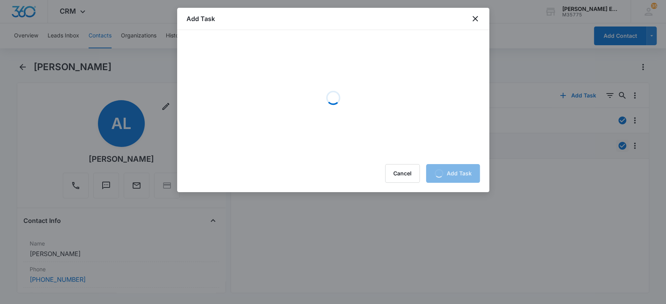
scroll to position [0, 0]
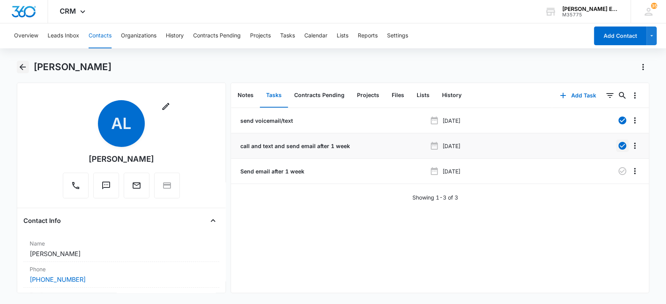
click at [21, 63] on icon "Back" at bounding box center [22, 66] width 9 height 9
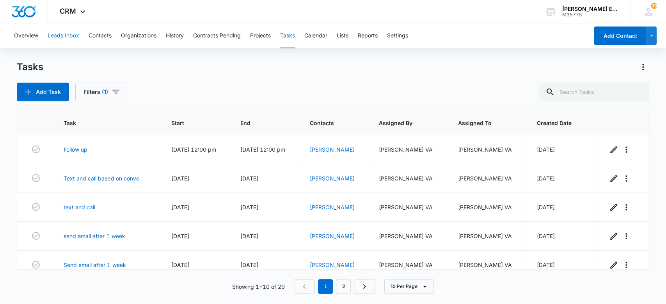
click at [76, 38] on button "Leads Inbox" at bounding box center [64, 35] width 32 height 25
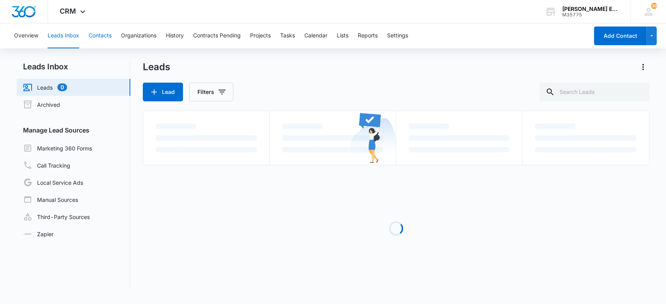
drag, startPoint x: 102, startPoint y: 38, endPoint x: 112, endPoint y: 45, distance: 12.3
click at [102, 39] on button "Contacts" at bounding box center [100, 35] width 23 height 25
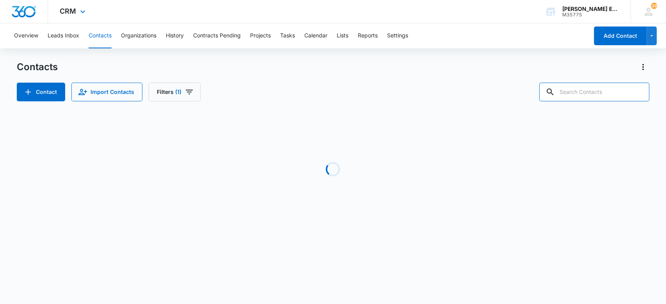
click at [577, 91] on input "text" at bounding box center [594, 92] width 110 height 19
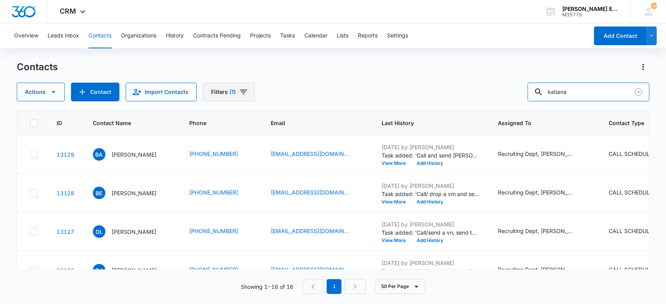
type input "katiana"
click at [239, 90] on icon "Filters" at bounding box center [243, 91] width 9 height 9
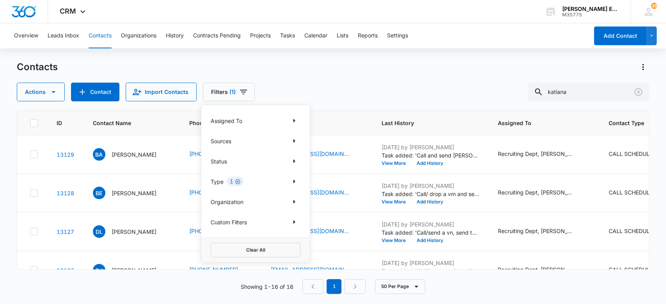
click at [238, 181] on icon "Clear" at bounding box center [238, 182] width 6 height 6
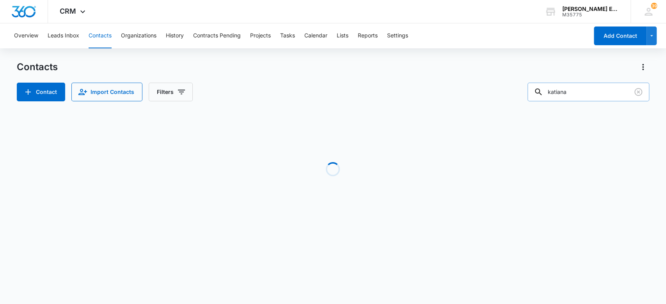
click at [587, 90] on input "katiana" at bounding box center [588, 92] width 122 height 19
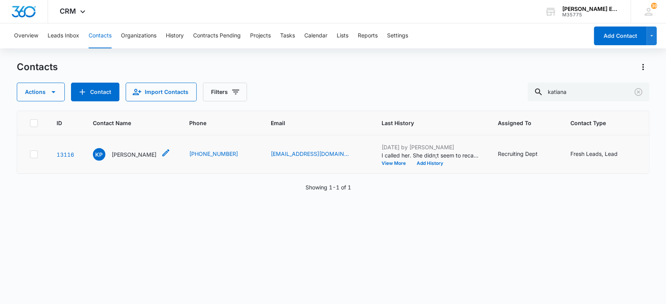
click at [129, 155] on p "[PERSON_NAME]" at bounding box center [134, 155] width 45 height 8
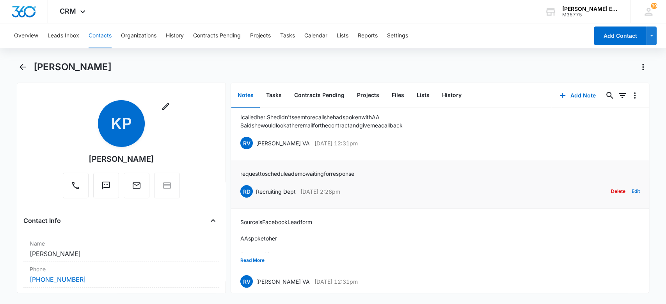
scroll to position [18, 0]
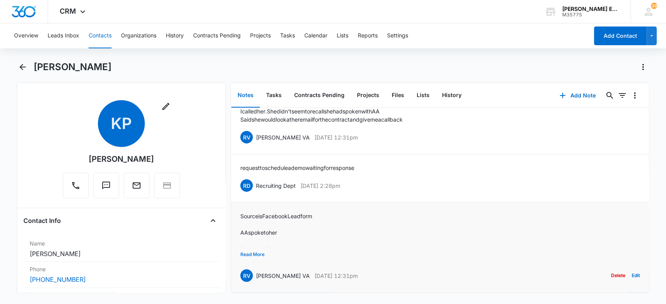
click at [248, 247] on button "Read More" at bounding box center [252, 254] width 24 height 15
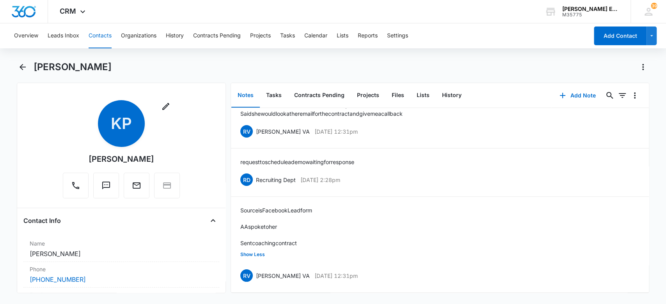
drag, startPoint x: 35, startPoint y: 63, endPoint x: 104, endPoint y: 66, distance: 68.4
click at [104, 66] on div "[PERSON_NAME]" at bounding box center [342, 67] width 616 height 12
copy h1 "[PERSON_NAME]"
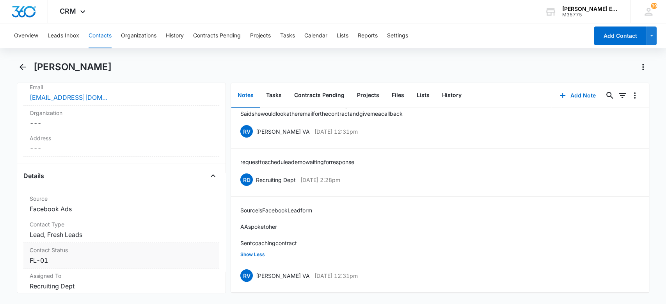
scroll to position [312, 0]
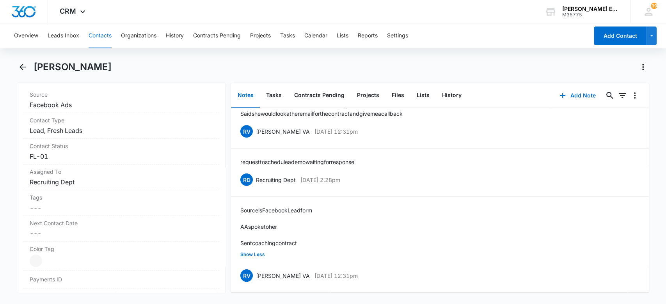
click at [97, 63] on div "[PERSON_NAME]" at bounding box center [342, 67] width 616 height 12
drag, startPoint x: 68, startPoint y: 67, endPoint x: 30, endPoint y: 64, distance: 38.3
click at [30, 64] on div "[PERSON_NAME]" at bounding box center [333, 72] width 633 height 22
copy h1 "Katiana"
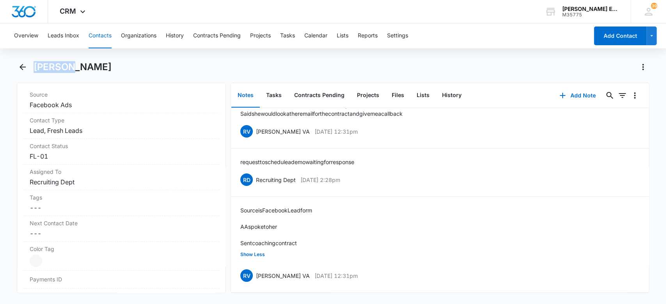
drag, startPoint x: 96, startPoint y: 65, endPoint x: 33, endPoint y: 63, distance: 62.4
click at [34, 63] on h1 "[PERSON_NAME]" at bounding box center [73, 67] width 78 height 12
copy h1 "[PERSON_NAME]"
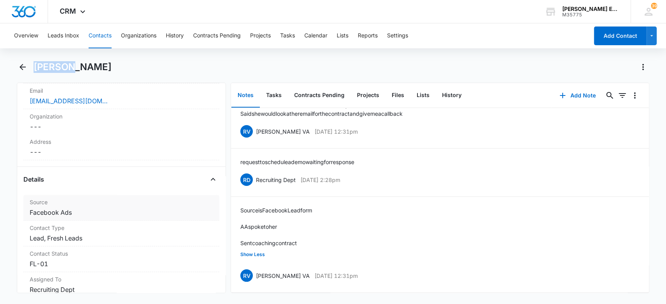
scroll to position [156, 0]
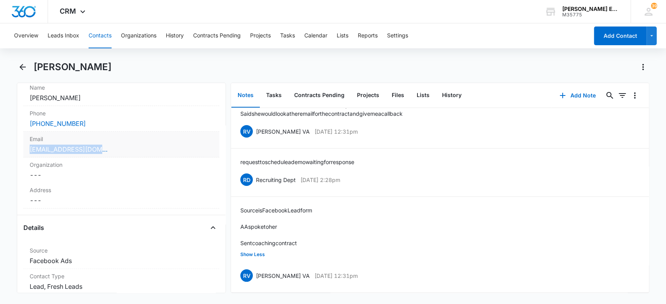
drag, startPoint x: 108, startPoint y: 149, endPoint x: 24, endPoint y: 149, distance: 83.9
click at [24, 149] on div "Email Cancel Save Changes katianapigatt@gmail.com" at bounding box center [121, 145] width 196 height 26
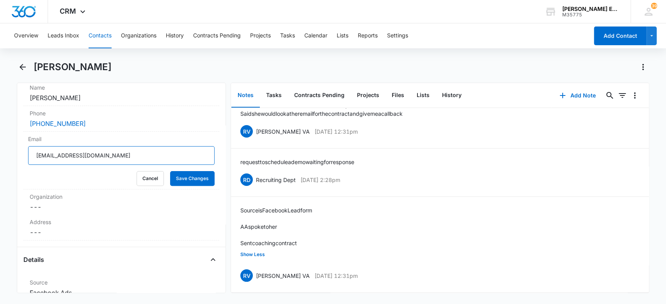
drag, startPoint x: 134, startPoint y: 158, endPoint x: 7, endPoint y: 150, distance: 127.0
click at [0, 148] on main "Katiana Pigatt Remove KP Katiana Pigatt Contact Info Name Cancel Save Changes K…" at bounding box center [333, 182] width 666 height 242
drag, startPoint x: 66, startPoint y: 66, endPoint x: 30, endPoint y: 66, distance: 35.9
click at [30, 66] on div "[PERSON_NAME]" at bounding box center [333, 72] width 633 height 22
copy h1 "Katiana"
